Goal: Task Accomplishment & Management: Manage account settings

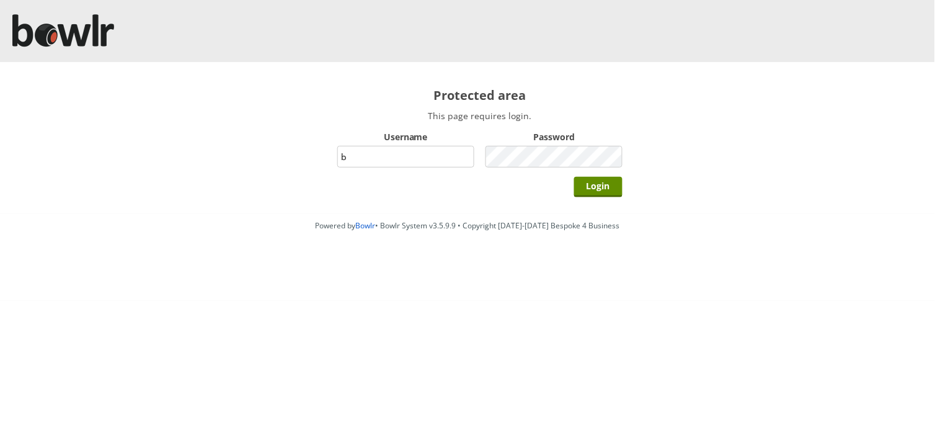
type input "BarRinkMonitor"
click at [574, 177] on input "Login" at bounding box center [598, 187] width 48 height 20
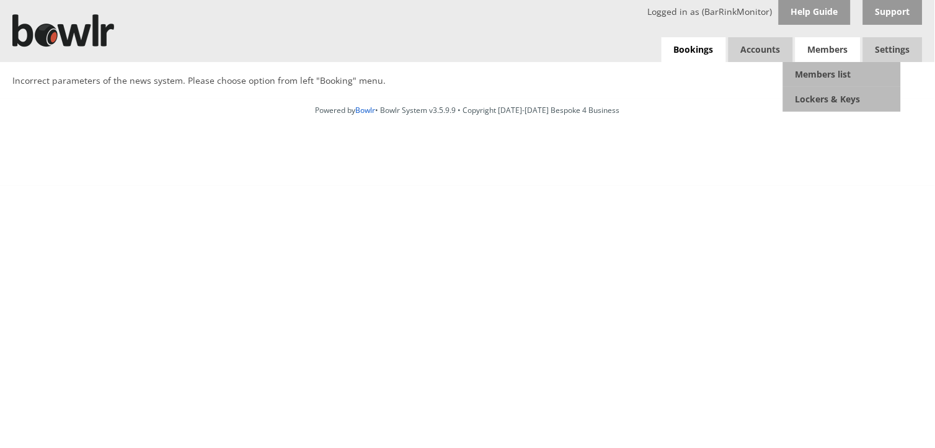
click at [821, 38] on span "Members" at bounding box center [827, 49] width 65 height 25
click at [831, 42] on span "Members" at bounding box center [827, 49] width 65 height 25
click at [847, 73] on link "Members list" at bounding box center [842, 74] width 118 height 25
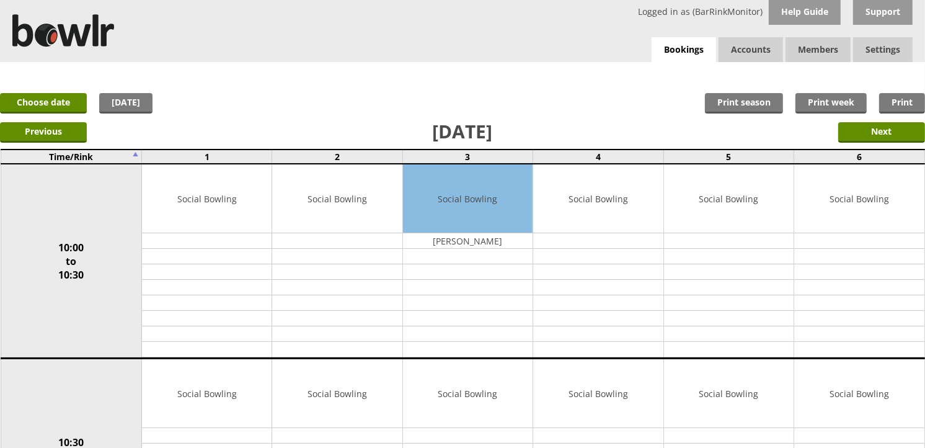
scroll to position [69, 0]
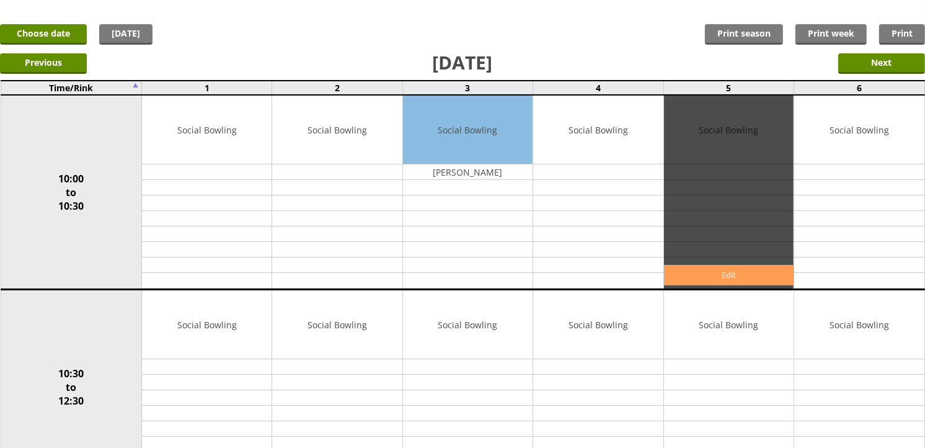
click at [759, 273] on link "Edit" at bounding box center [729, 275] width 130 height 20
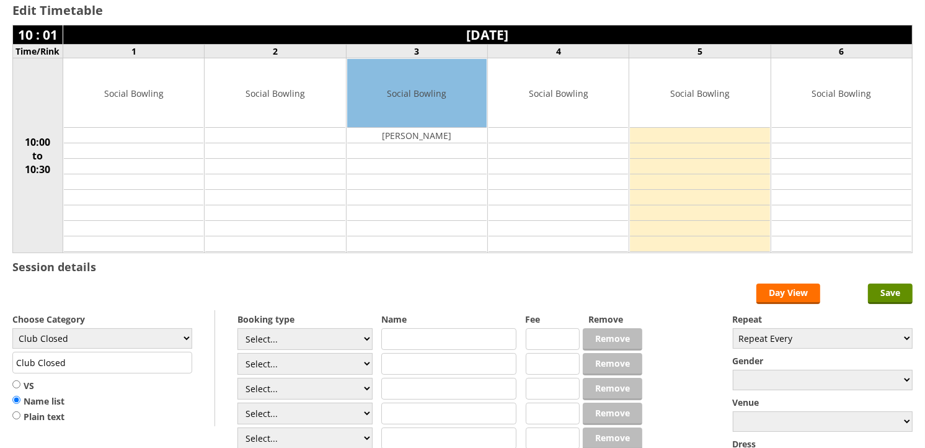
scroll to position [138, 0]
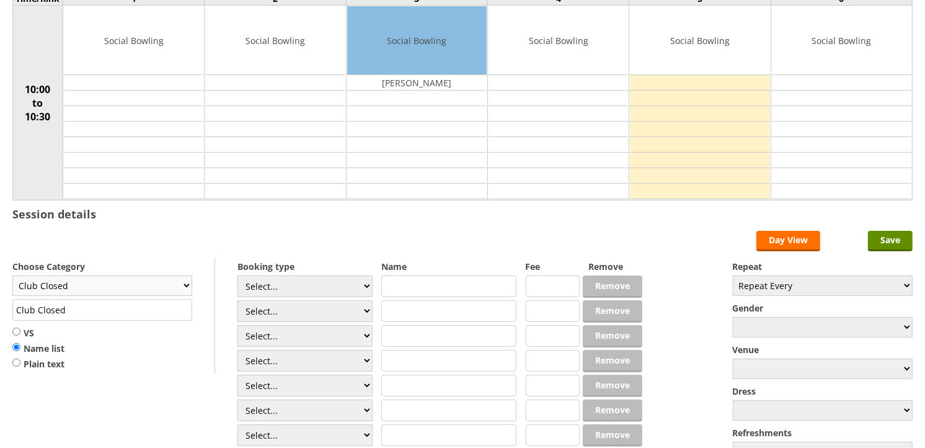
click at [140, 290] on select "Club Closed Singles League Triples League Pairs League Friendly Social Bowling …" at bounding box center [102, 285] width 180 height 20
select select "119"
click at [12, 276] on select "Club Closed Singles League Triples League Pairs League Friendly Social Bowling …" at bounding box center [102, 285] width 180 height 20
type input "Social Bowling"
click at [363, 286] on select "Select... Club Competition (Member) Club Competition (Visitor) National (Member…" at bounding box center [304, 286] width 135 height 22
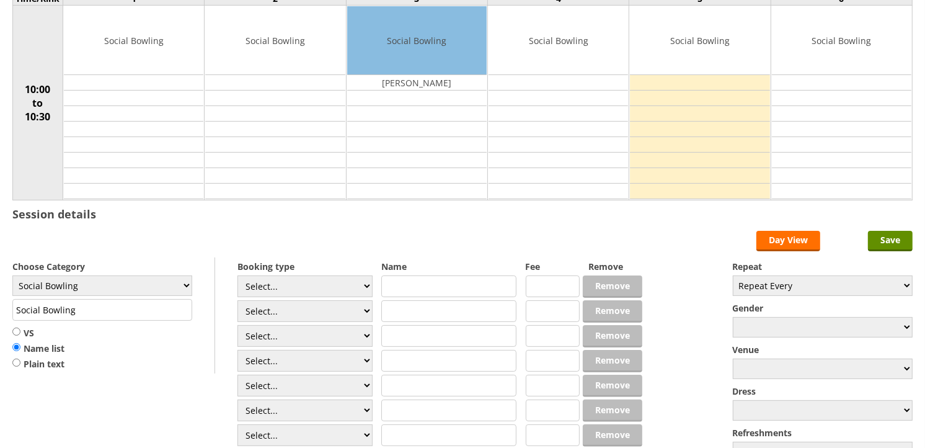
select select "1_54"
click at [237, 276] on select "Select... Club Competition (Member) Club Competition (Visitor) National (Member…" at bounding box center [304, 286] width 135 height 22
type input "3.0000"
click at [337, 307] on select "Select... Club Competition (Member) Club Competition (Visitor) National (Member…" at bounding box center [304, 311] width 135 height 22
select select "1_54"
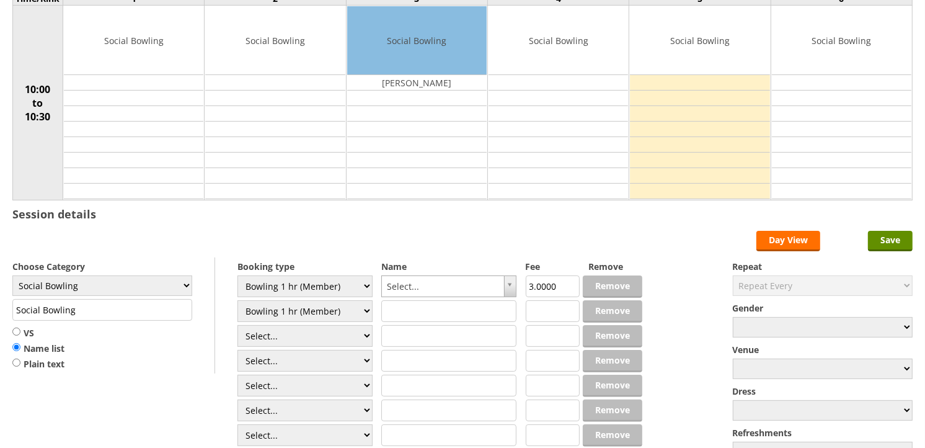
click at [237, 301] on select "Select... Club Competition (Member) Club Competition (Visitor) National (Member…" at bounding box center [304, 311] width 135 height 22
type input "3.0000"
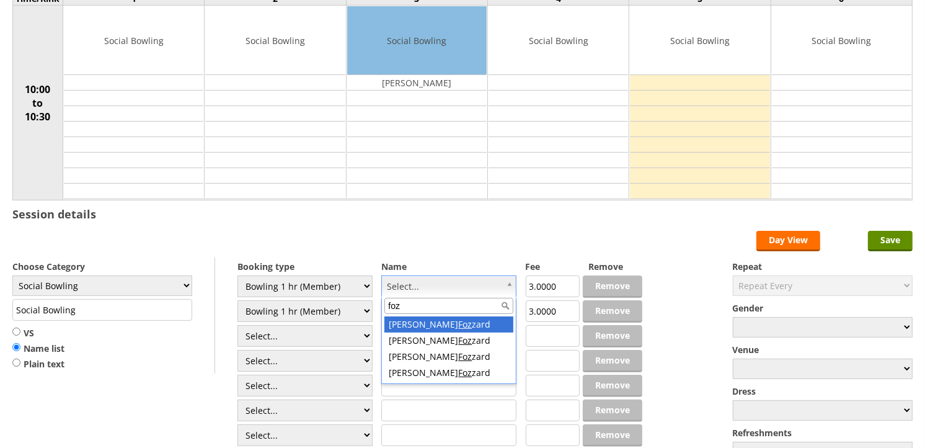
type input "foz"
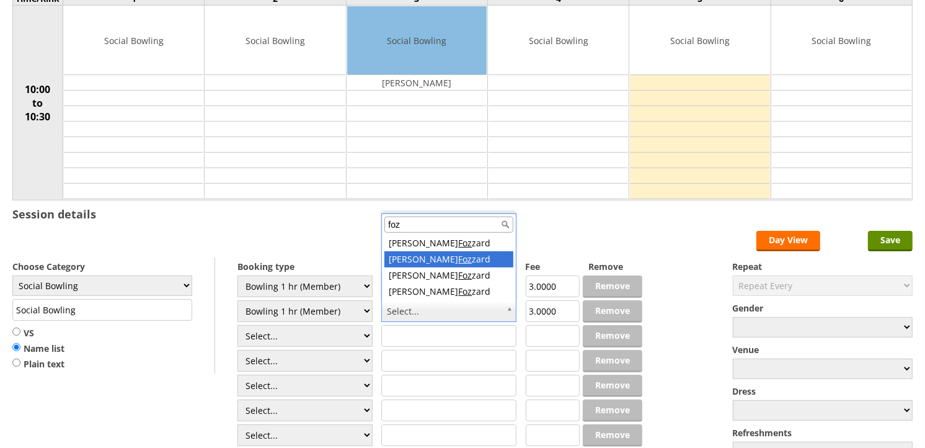
type input "foz"
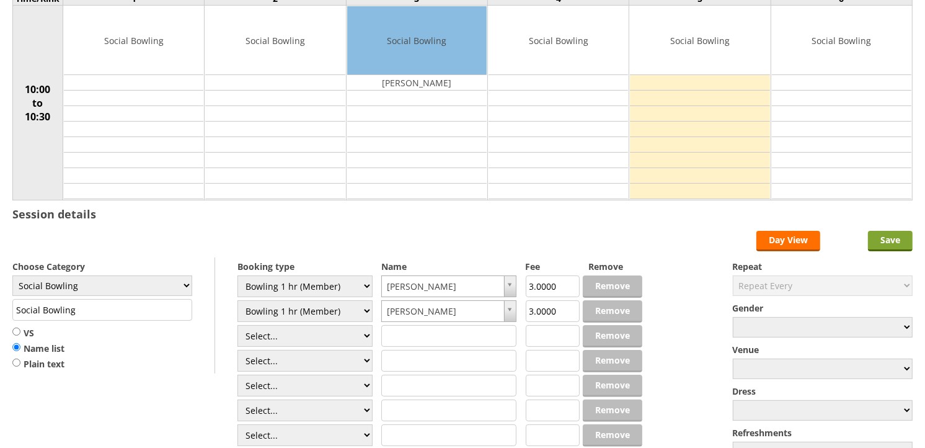
click at [888, 236] on input "Save" at bounding box center [890, 241] width 45 height 20
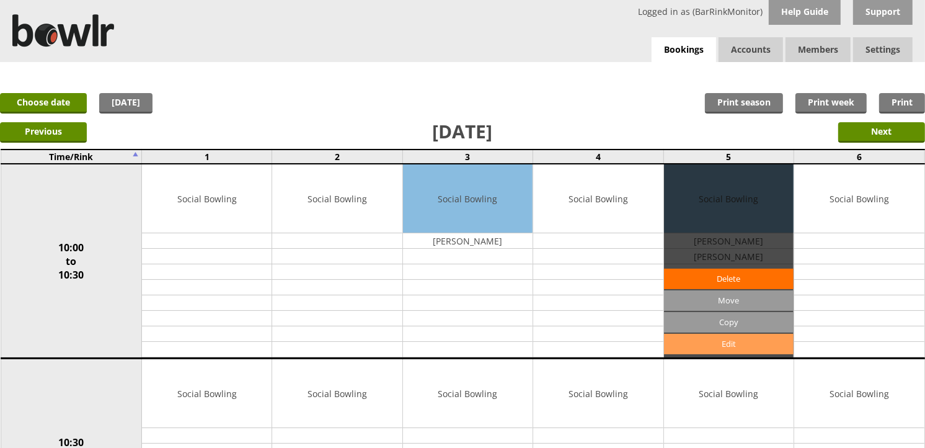
click at [758, 342] on link "Edit" at bounding box center [729, 343] width 130 height 20
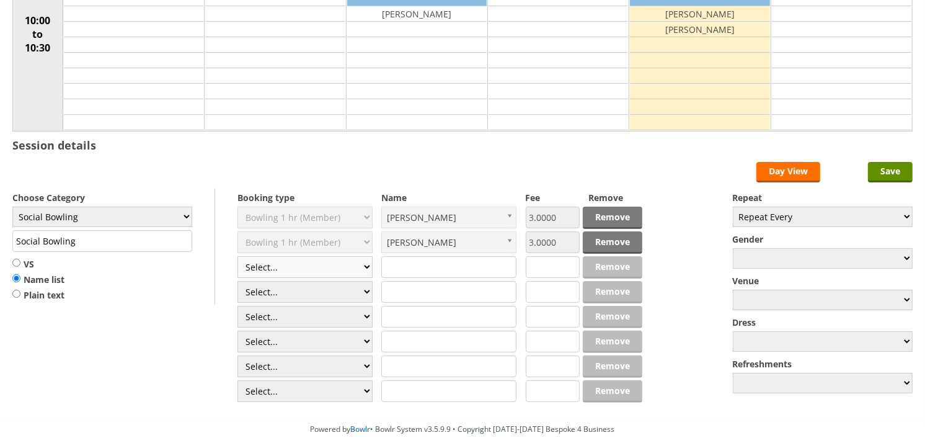
scroll to position [206, 0]
click at [286, 267] on select "Select... Club Competition (Member) Club Competition (Visitor) National (Member…" at bounding box center [304, 267] width 135 height 22
select select "1_54"
click at [237, 257] on select "Select... Club Competition (Member) Club Competition (Visitor) National (Member…" at bounding box center [304, 267] width 135 height 22
type input "3.0000"
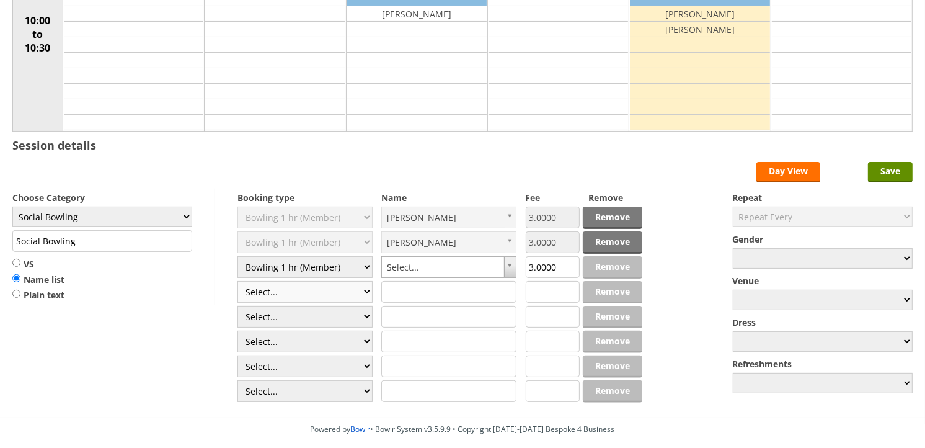
click at [293, 291] on select "Select... Club Competition (Member) Club Competition (Visitor) National (Member…" at bounding box center [304, 292] width 135 height 22
select select "1_54"
click at [237, 281] on select "Select... Club Competition (Member) Club Competition (Visitor) National (Member…" at bounding box center [304, 292] width 135 height 22
type input "3.0000"
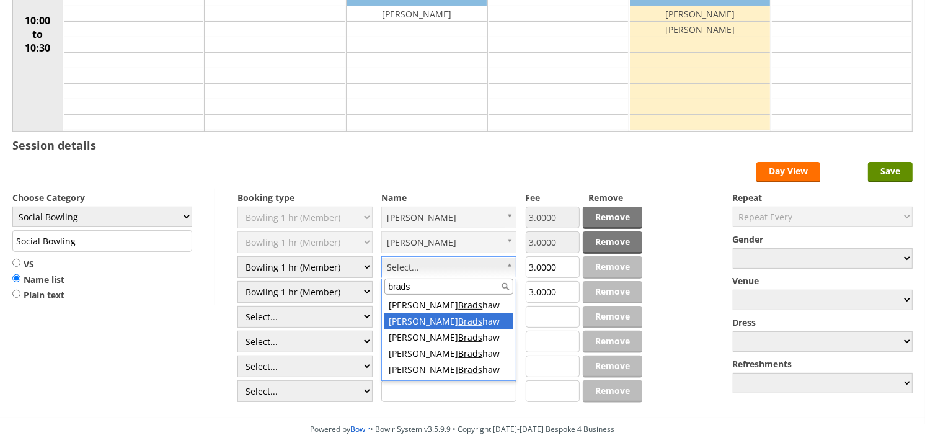
type input "brads"
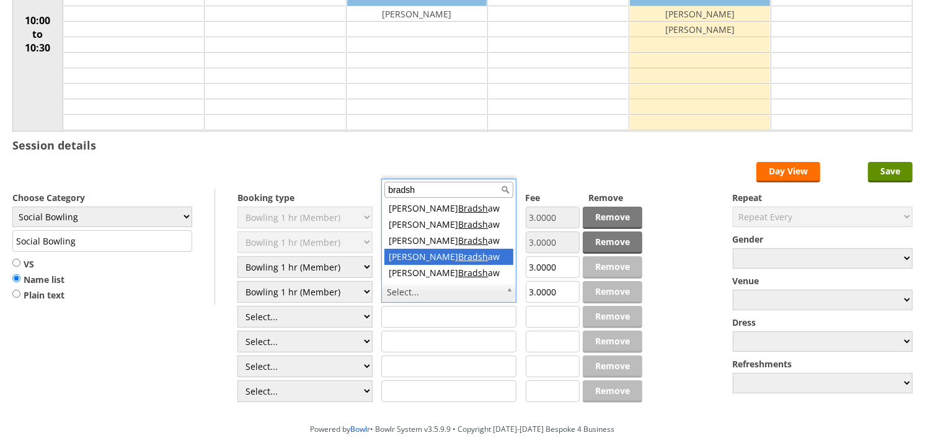
type input "bradsh"
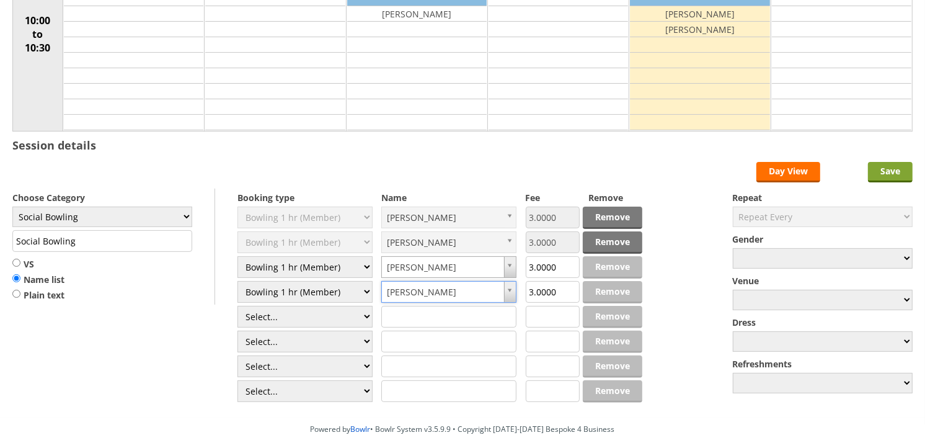
click at [894, 180] on input "Save" at bounding box center [890, 172] width 45 height 20
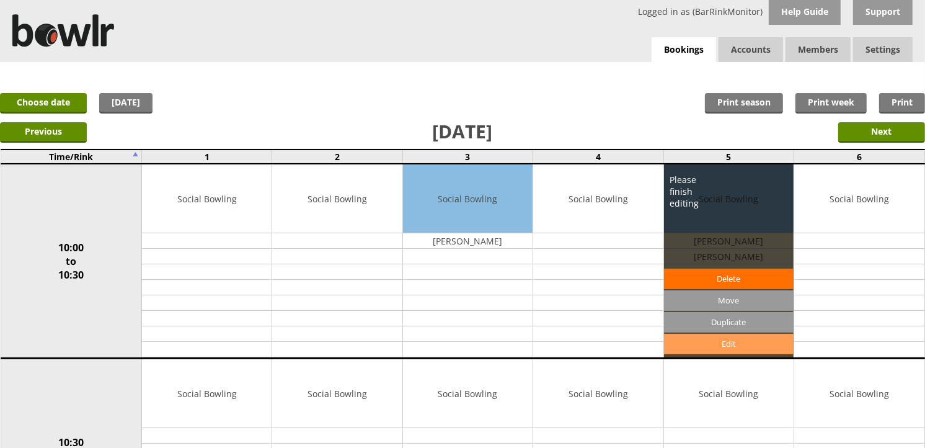
click at [746, 348] on link "Edit" at bounding box center [729, 343] width 130 height 20
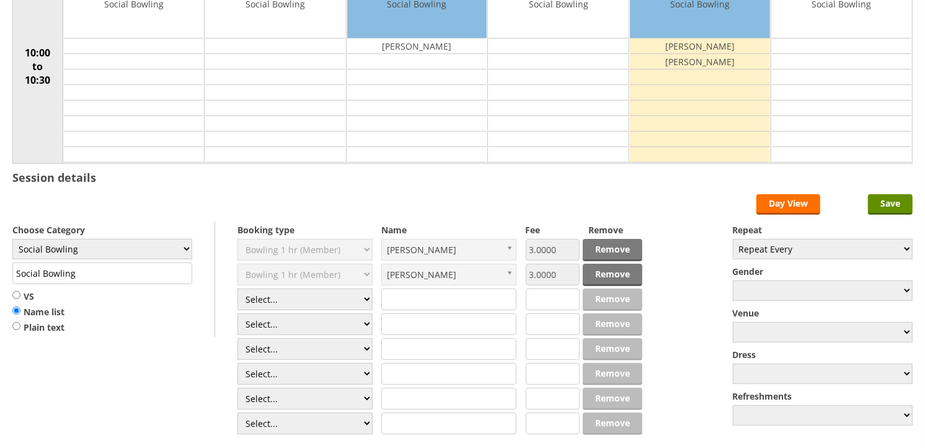
scroll to position [206, 0]
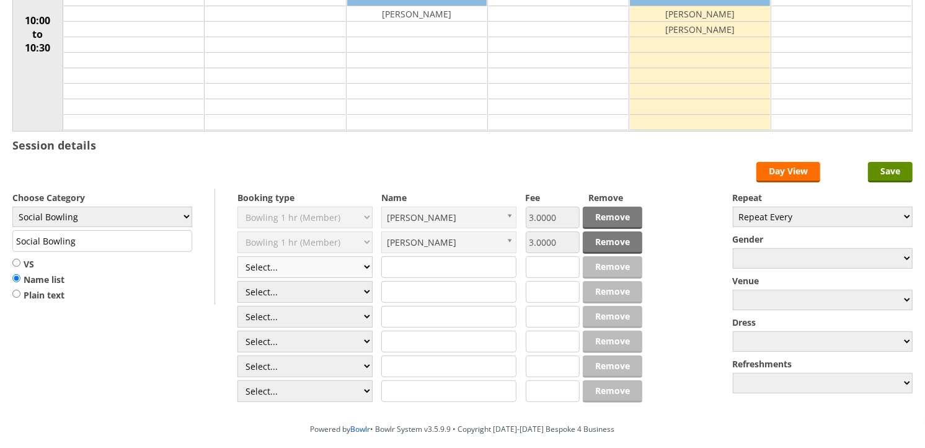
click at [310, 263] on select "Select... Club Competition (Member) Club Competition (Visitor) National (Member…" at bounding box center [304, 267] width 135 height 22
select select "1_54"
click at [237, 257] on select "Select... Club Competition (Member) Club Competition (Visitor) National (Member…" at bounding box center [304, 267] width 135 height 22
type input "3.0000"
click at [319, 296] on select "Select... Club Competition (Member) Club Competition (Visitor) National (Member…" at bounding box center [304, 292] width 135 height 22
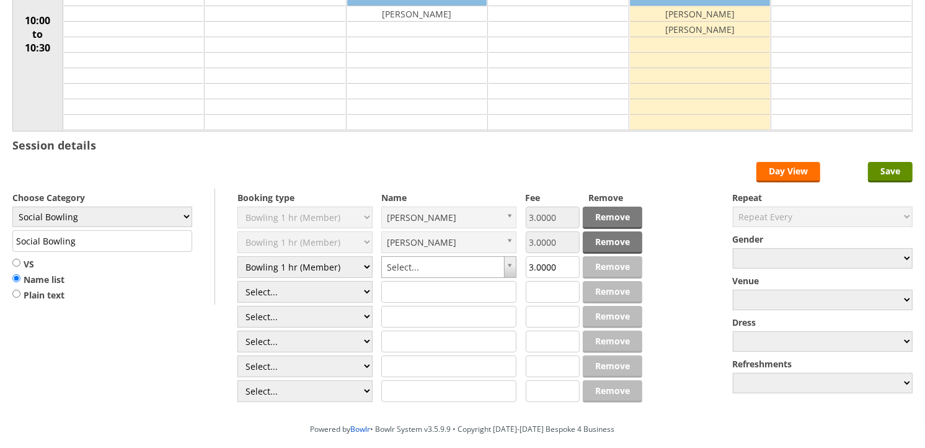
select select "1_54"
click at [237, 281] on select "Select... Club Competition (Member) Club Competition (Visitor) National (Member…" at bounding box center [304, 292] width 135 height 22
type input "3.0000"
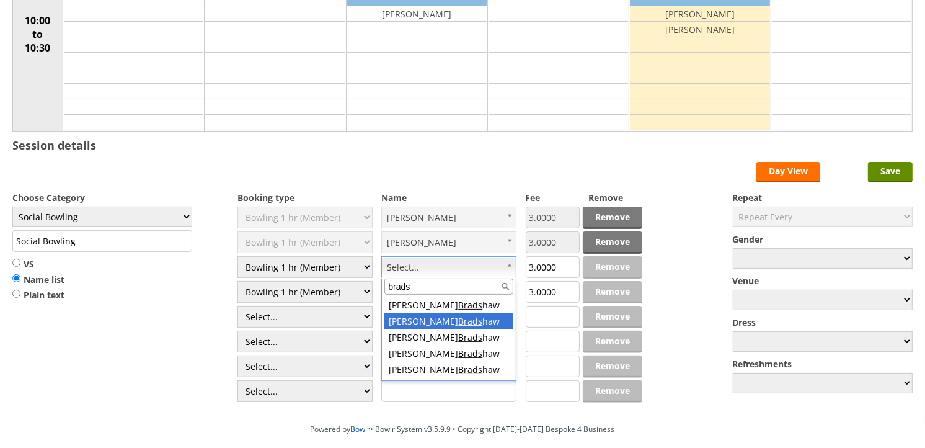
type input "brads"
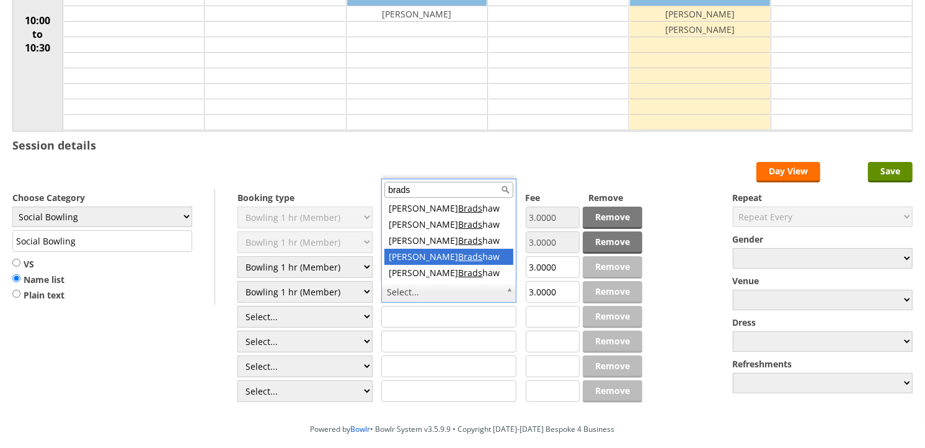
type input "brads"
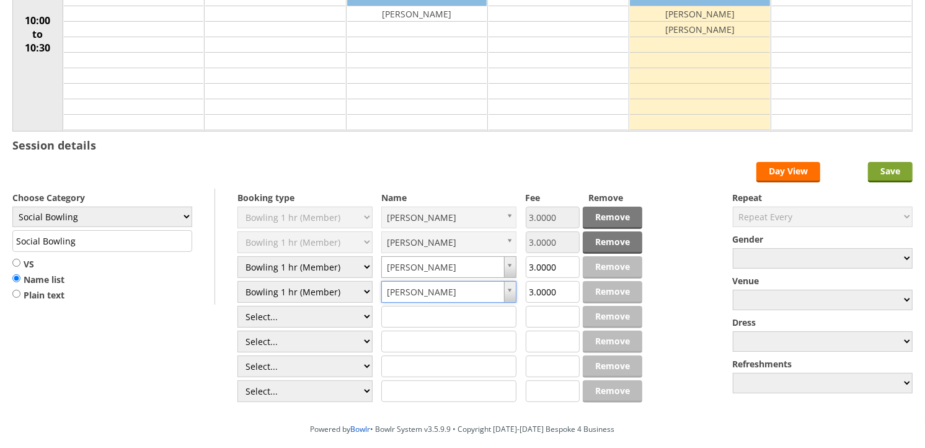
click at [901, 170] on input "Save" at bounding box center [890, 172] width 45 height 20
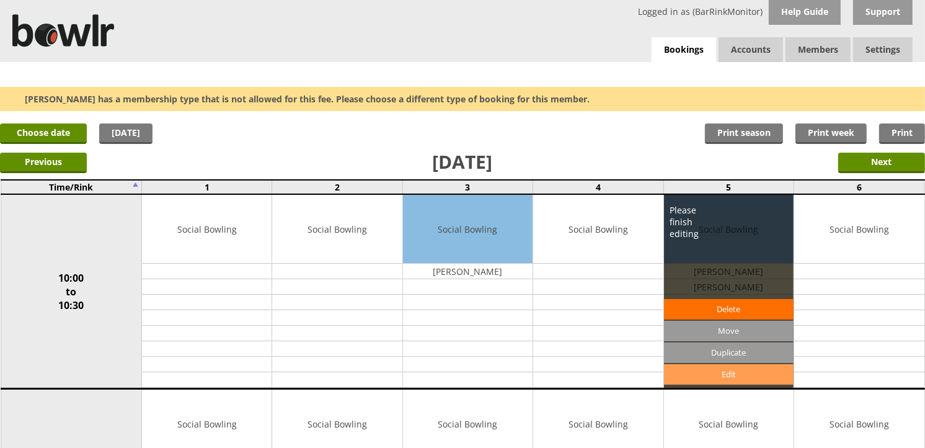
click at [721, 371] on link "Edit" at bounding box center [729, 374] width 130 height 20
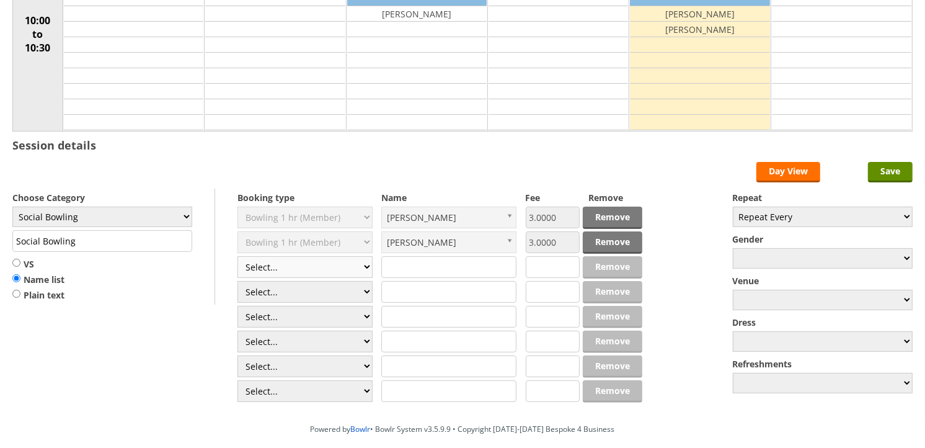
scroll to position [206, 0]
click at [357, 265] on select "Select... Club Competition (Member) Club Competition (Visitor) National (Member…" at bounding box center [304, 267] width 135 height 22
select select "1_54"
click at [237, 257] on select "Select... Club Competition (Member) Club Competition (Visitor) National (Member…" at bounding box center [304, 267] width 135 height 22
type input "3.0000"
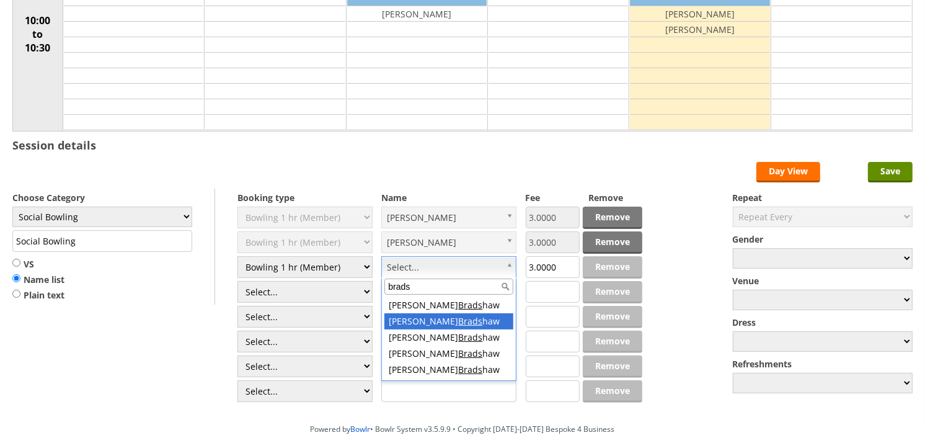
type input "brads"
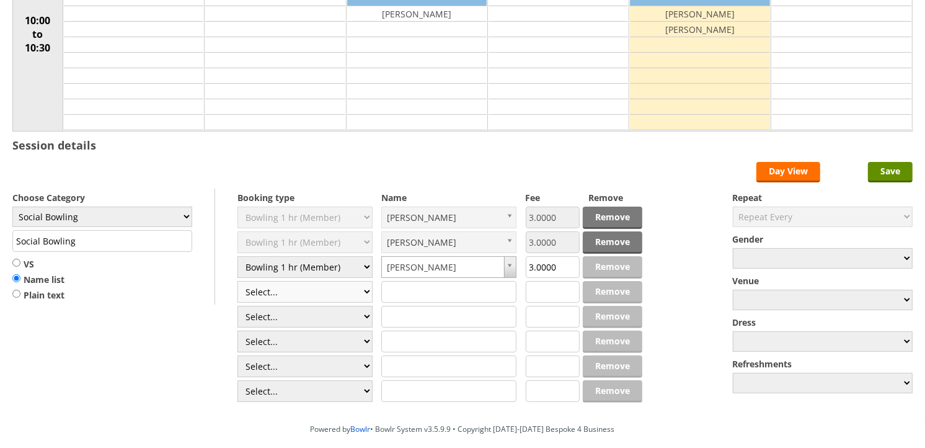
click at [333, 289] on select "Select... Club Competition (Member) Club Competition (Visitor) National (Member…" at bounding box center [304, 292] width 135 height 22
select select "1_49"
click at [237, 281] on select "Select... Club Competition (Member) Club Competition (Visitor) National (Member…" at bounding box center [304, 292] width 135 height 22
type input "1.0000"
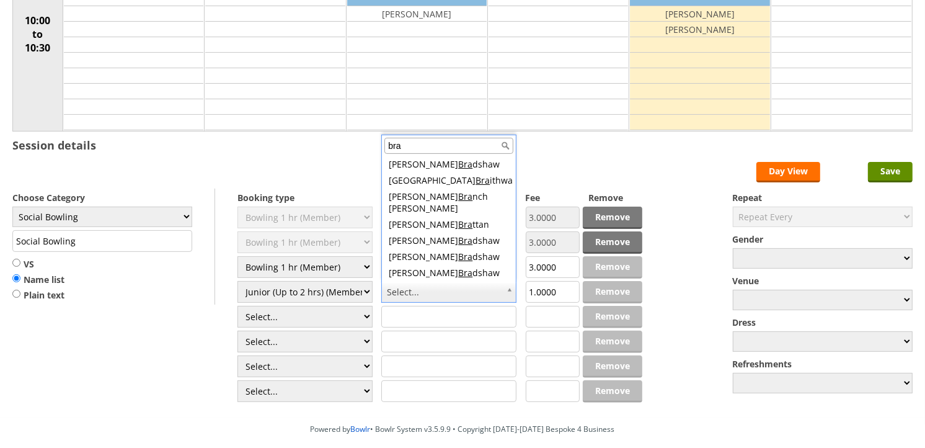
scroll to position [4, 0]
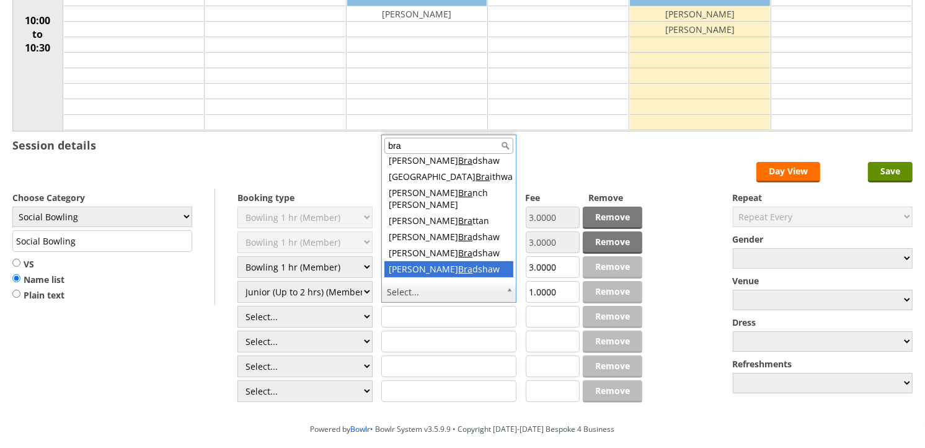
type input "bra"
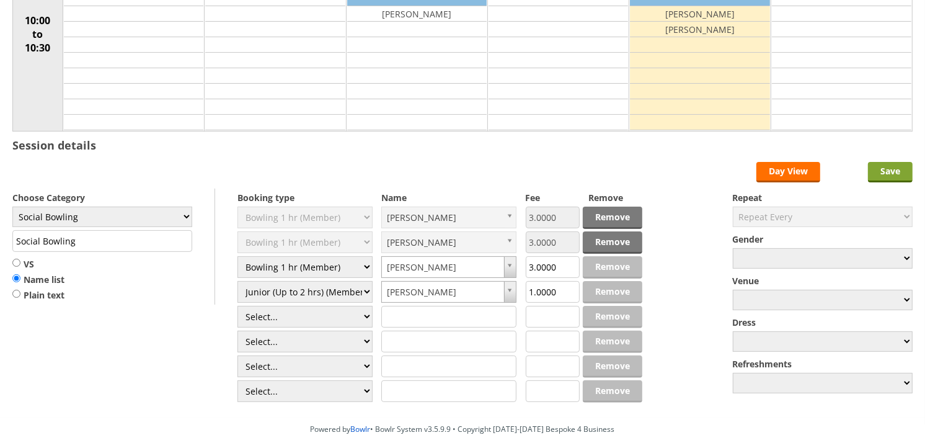
click at [881, 170] on input "Save" at bounding box center [890, 172] width 45 height 20
